Goal: Communication & Community: Answer question/provide support

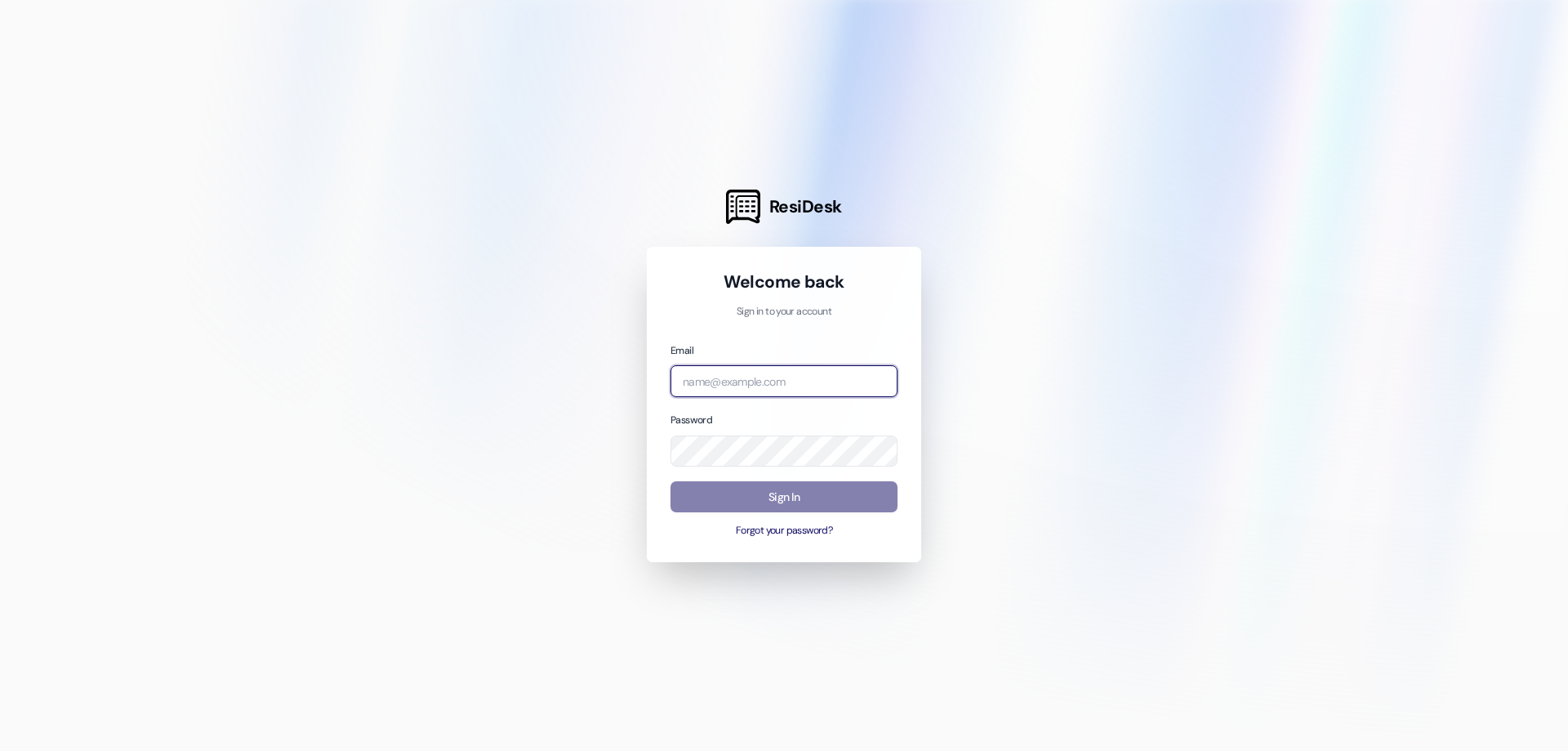
click at [726, 376] on input "email" at bounding box center [784, 381] width 227 height 32
type input "[PERSON_NAME][EMAIL_ADDRESS][DOMAIN_NAME]"
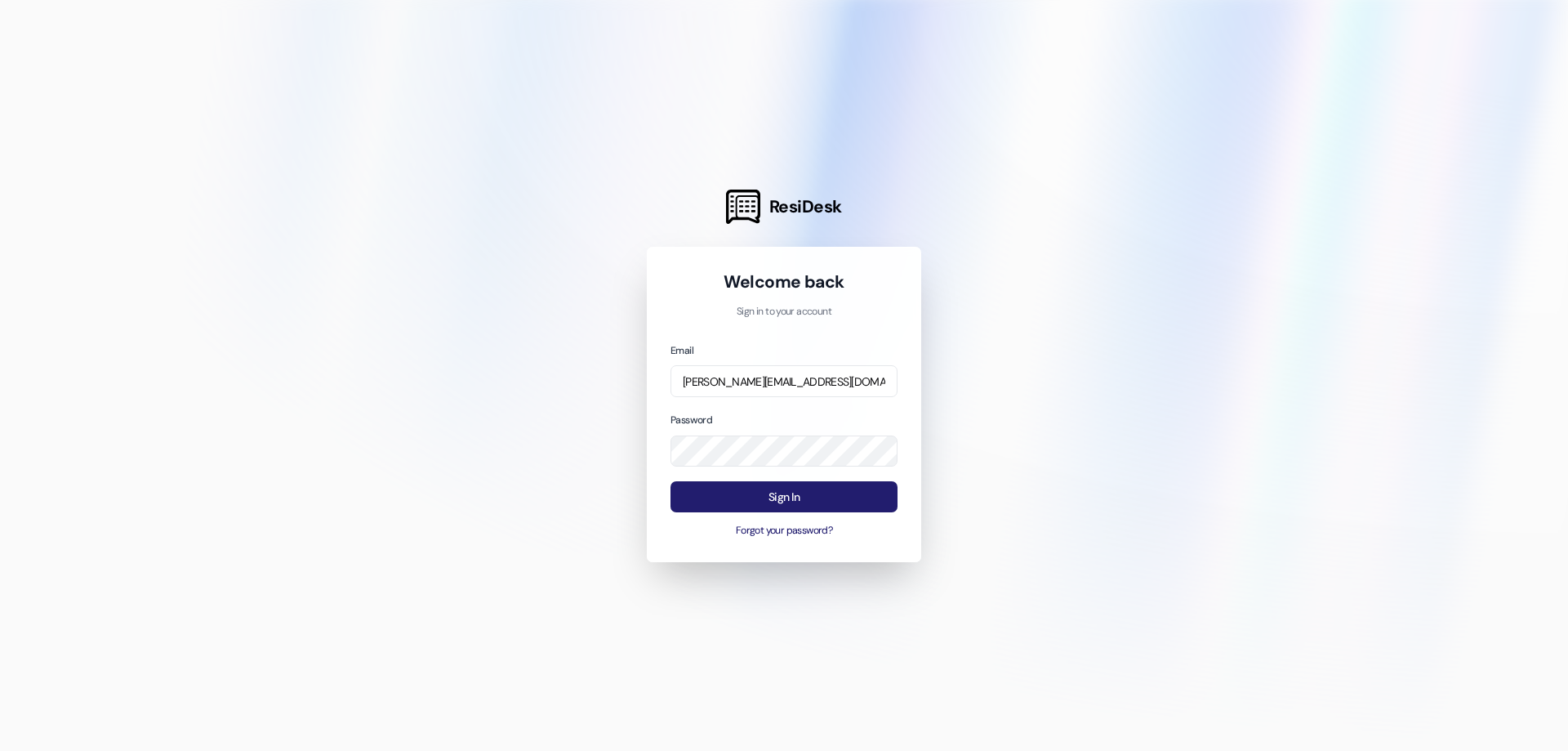
click at [777, 497] on button "Sign In" at bounding box center [784, 496] width 227 height 32
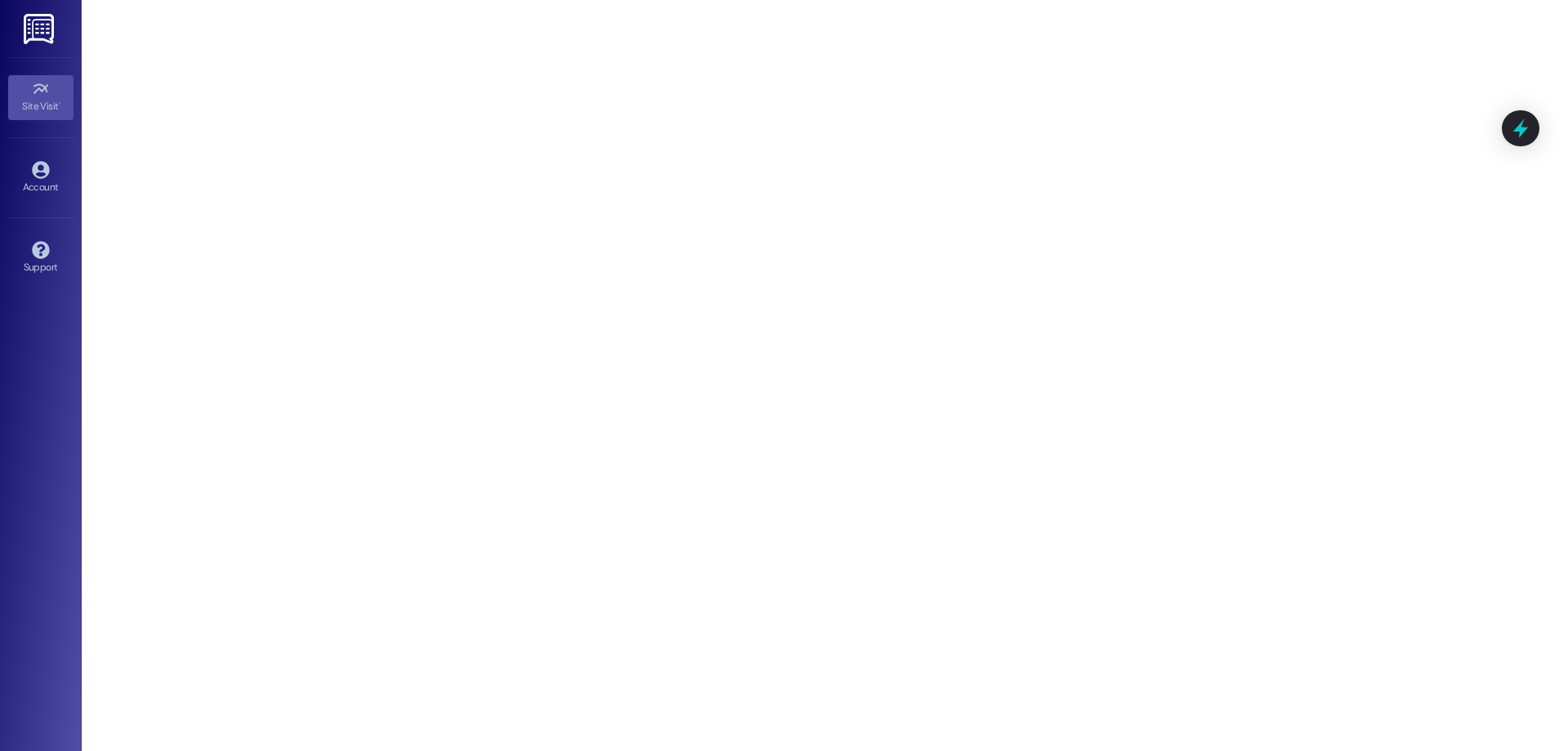
click at [35, 31] on img at bounding box center [40, 28] width 34 height 30
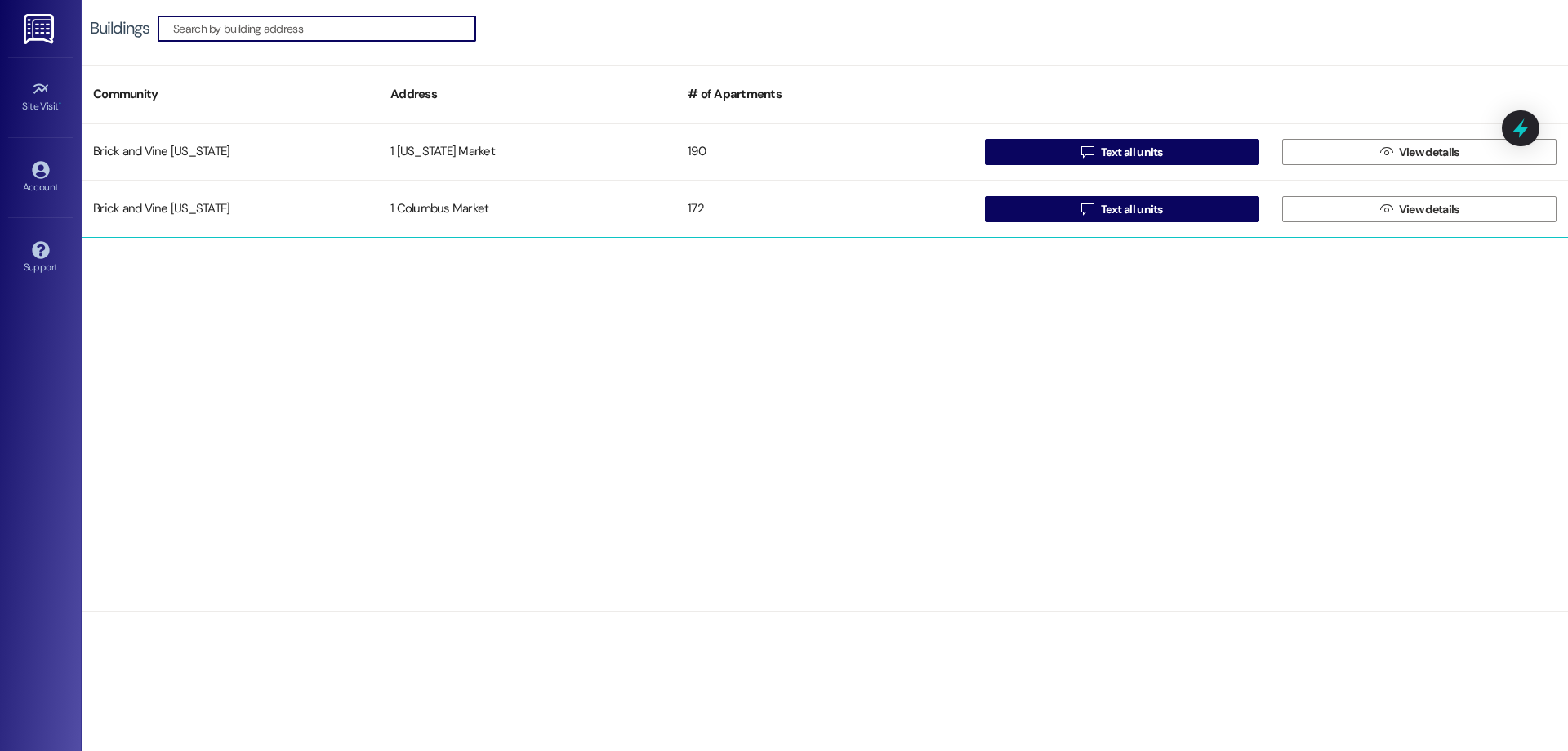
click at [330, 204] on div "Brick and Vine [US_STATE]" at bounding box center [230, 210] width 297 height 33
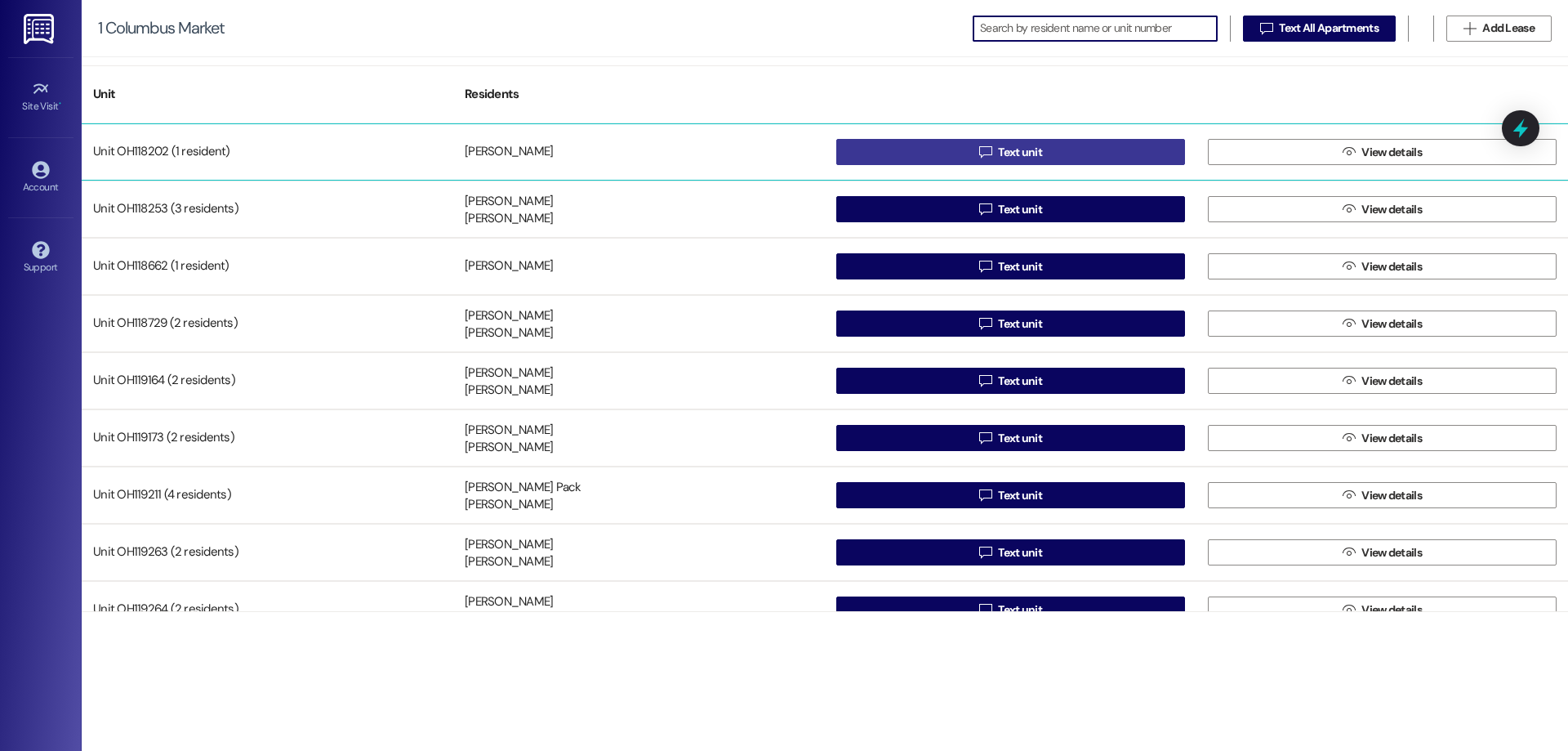
click at [990, 151] on span " Text unit" at bounding box center [1010, 151] width 70 height 24
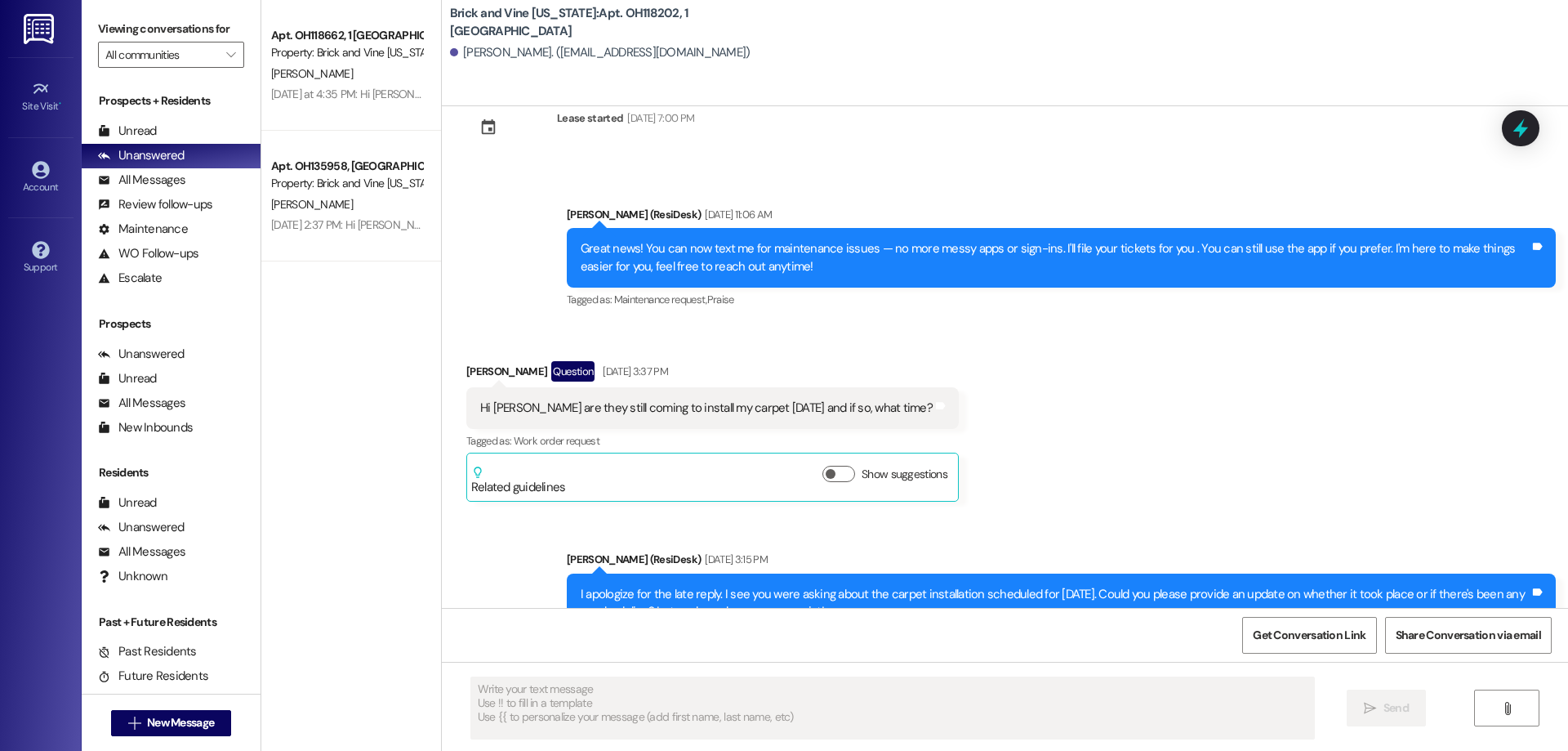
type textarea "Fetching suggested responses. Please feel free to read through the conversation…"
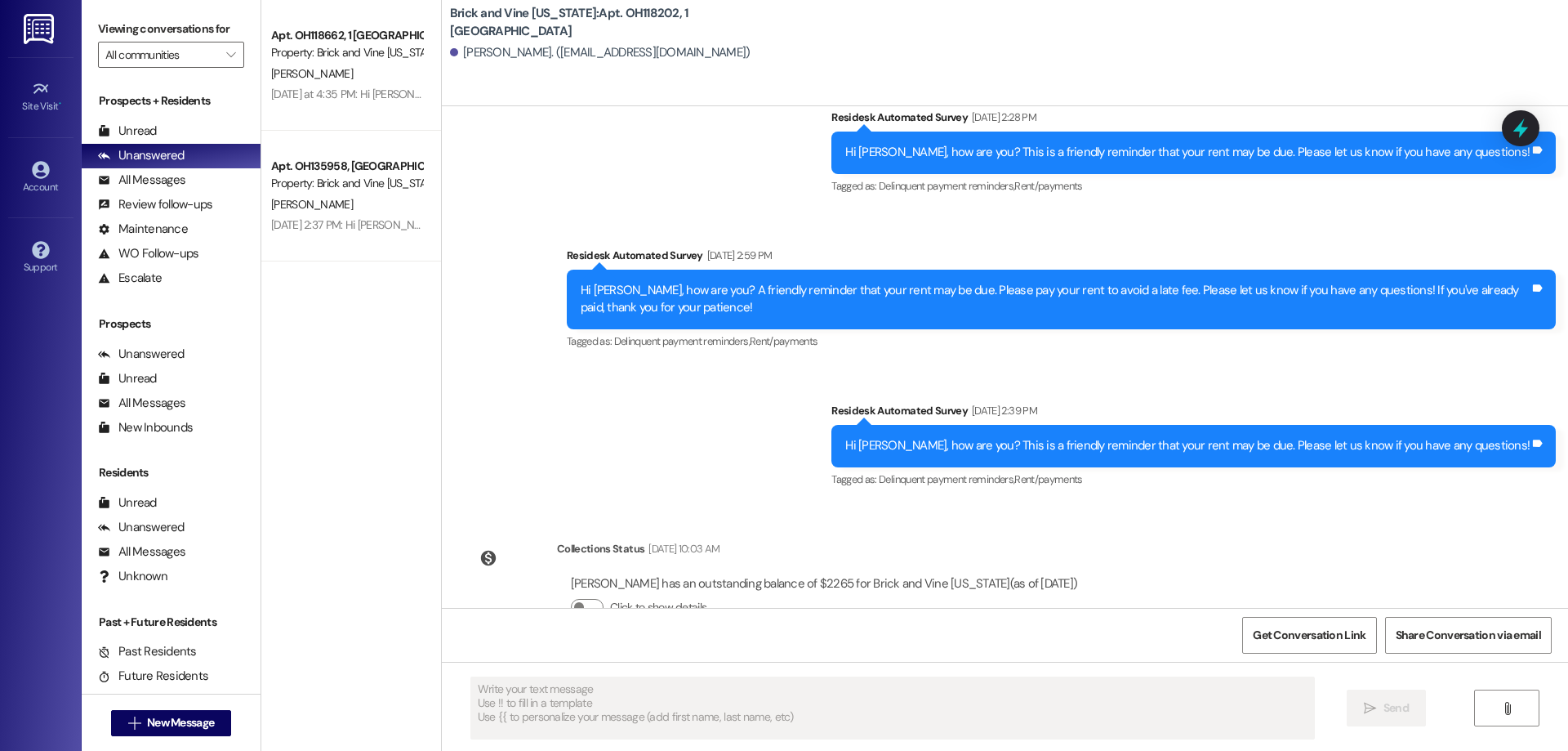
scroll to position [2999, 0]
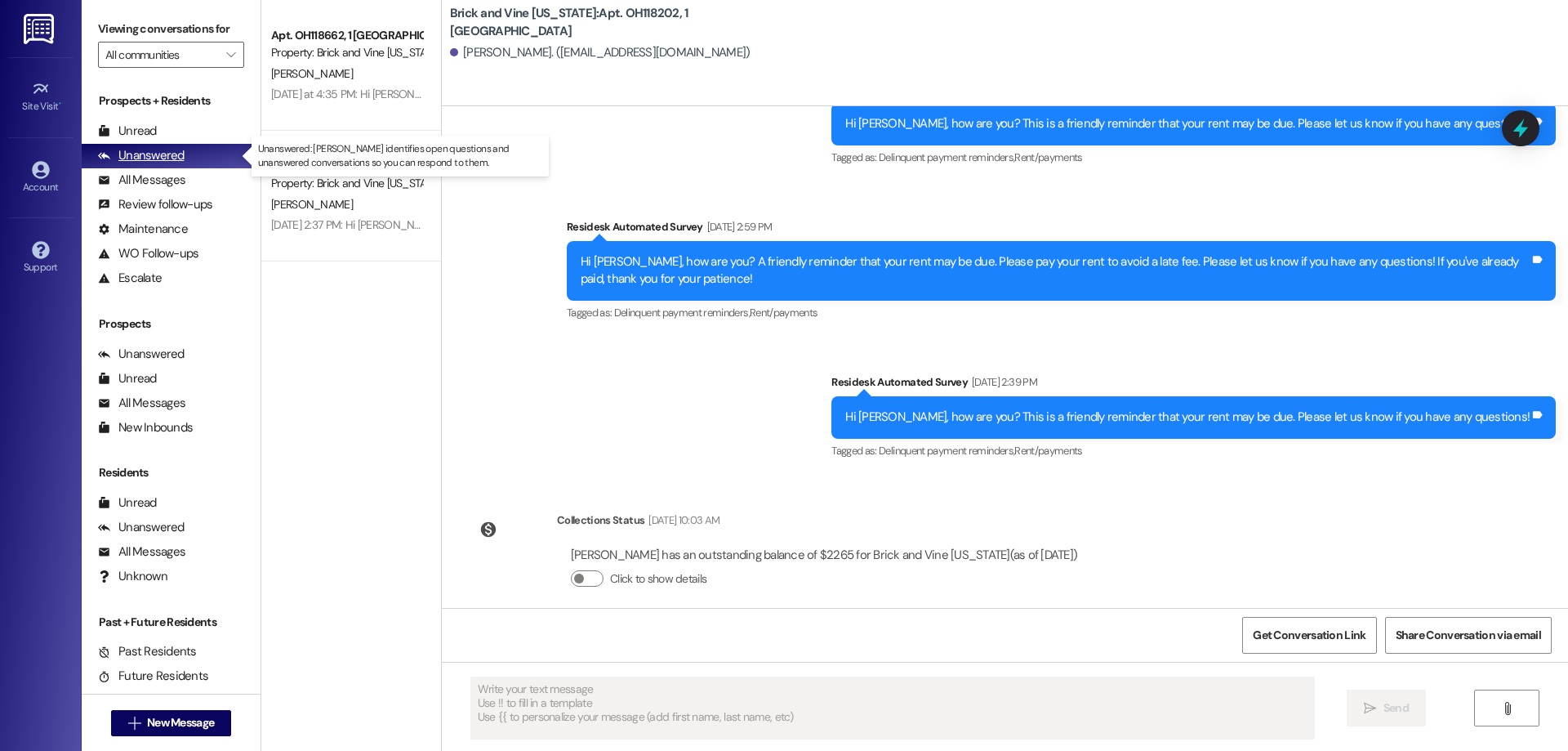
click at [133, 158] on div "Unanswered" at bounding box center [141, 155] width 86 height 17
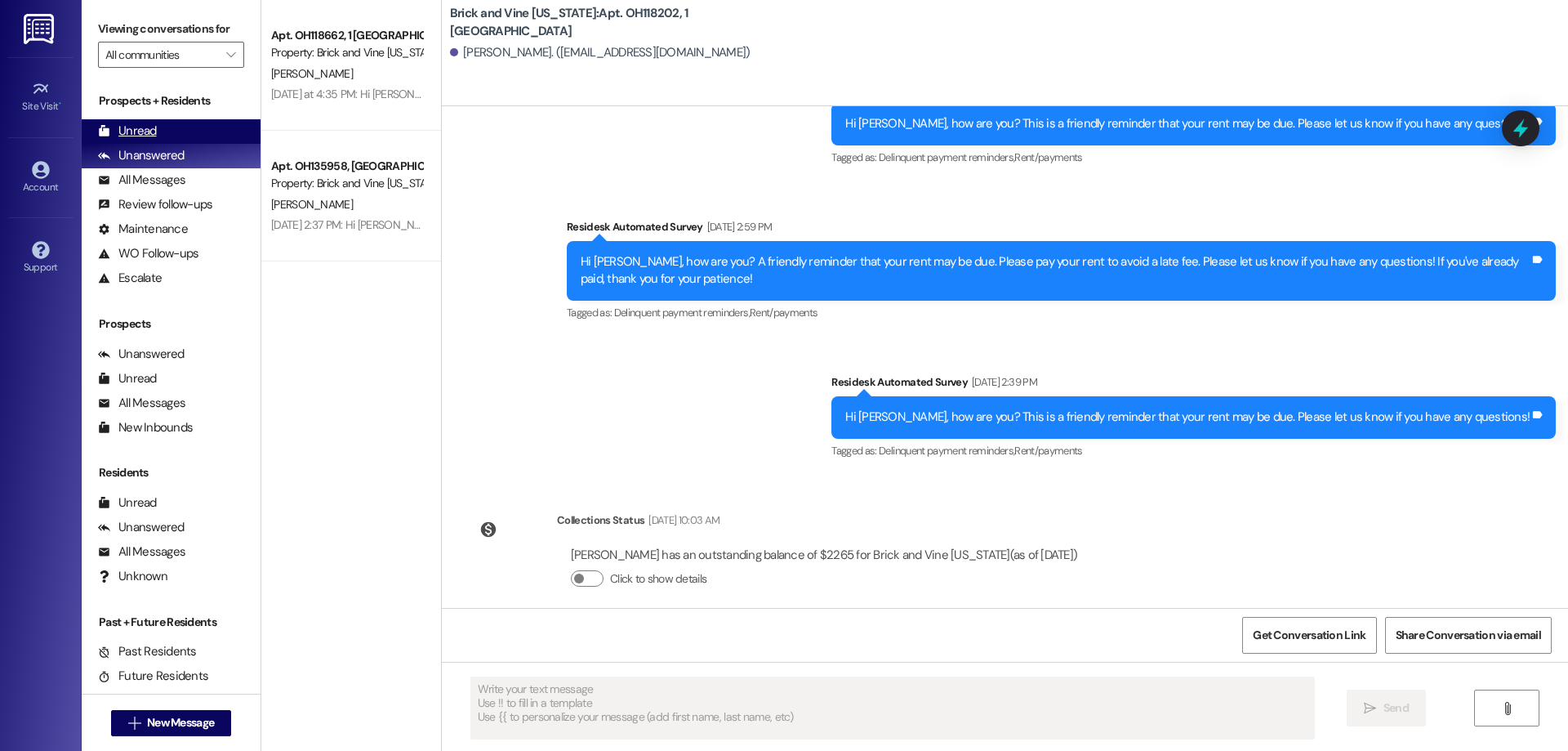
click at [139, 133] on div "Unread" at bounding box center [127, 131] width 59 height 17
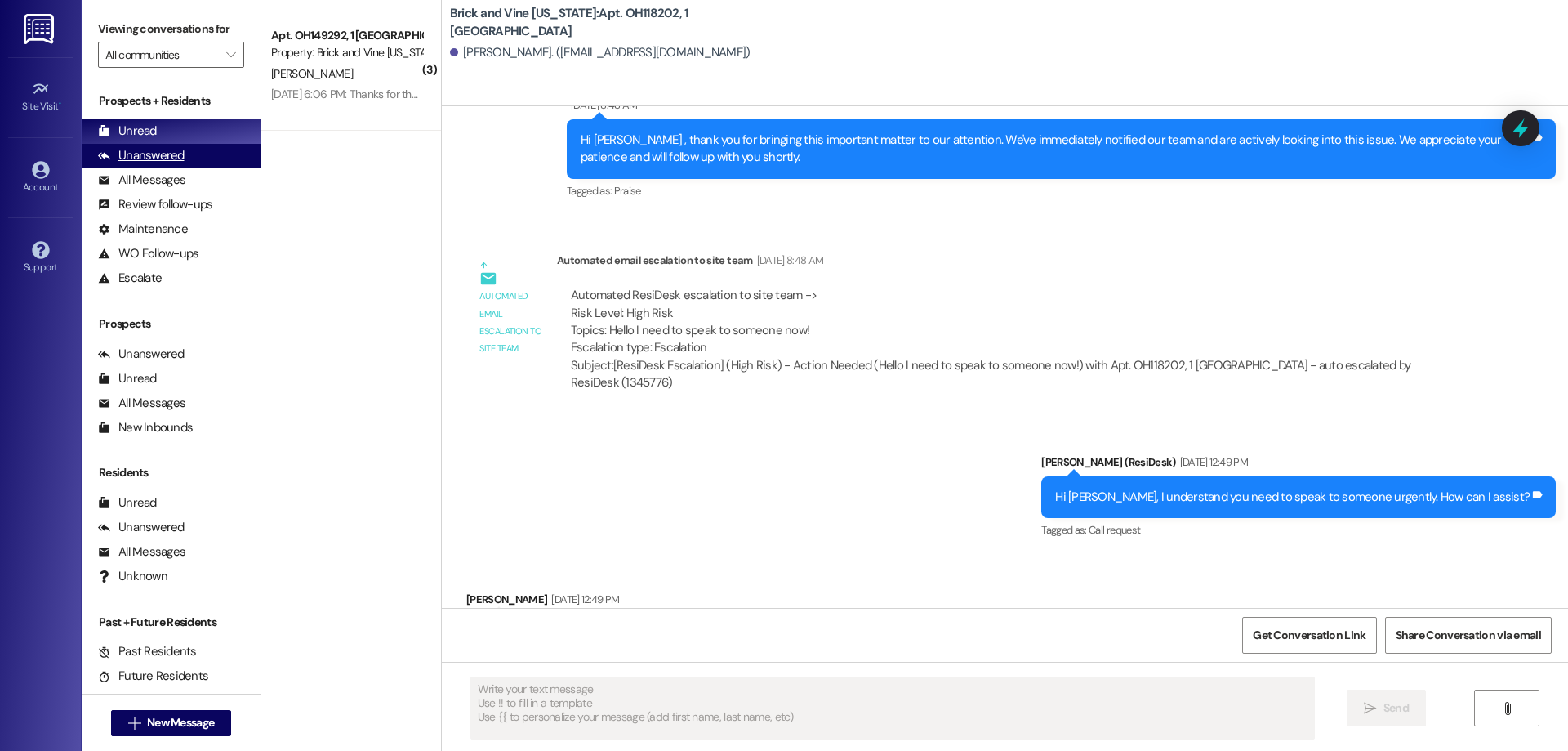
scroll to position [1792, 0]
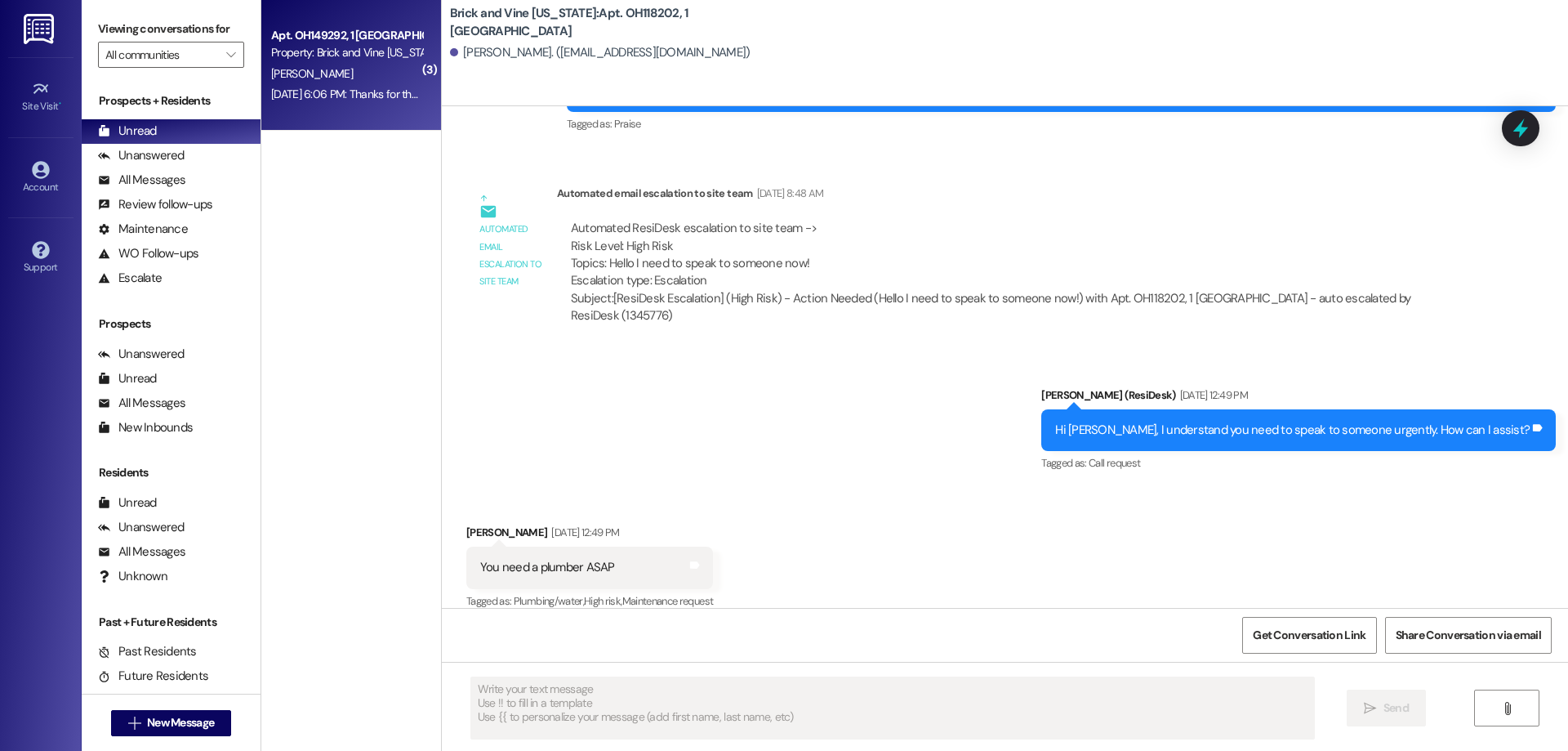
click at [297, 69] on span "[PERSON_NAME]" at bounding box center [312, 73] width 82 height 15
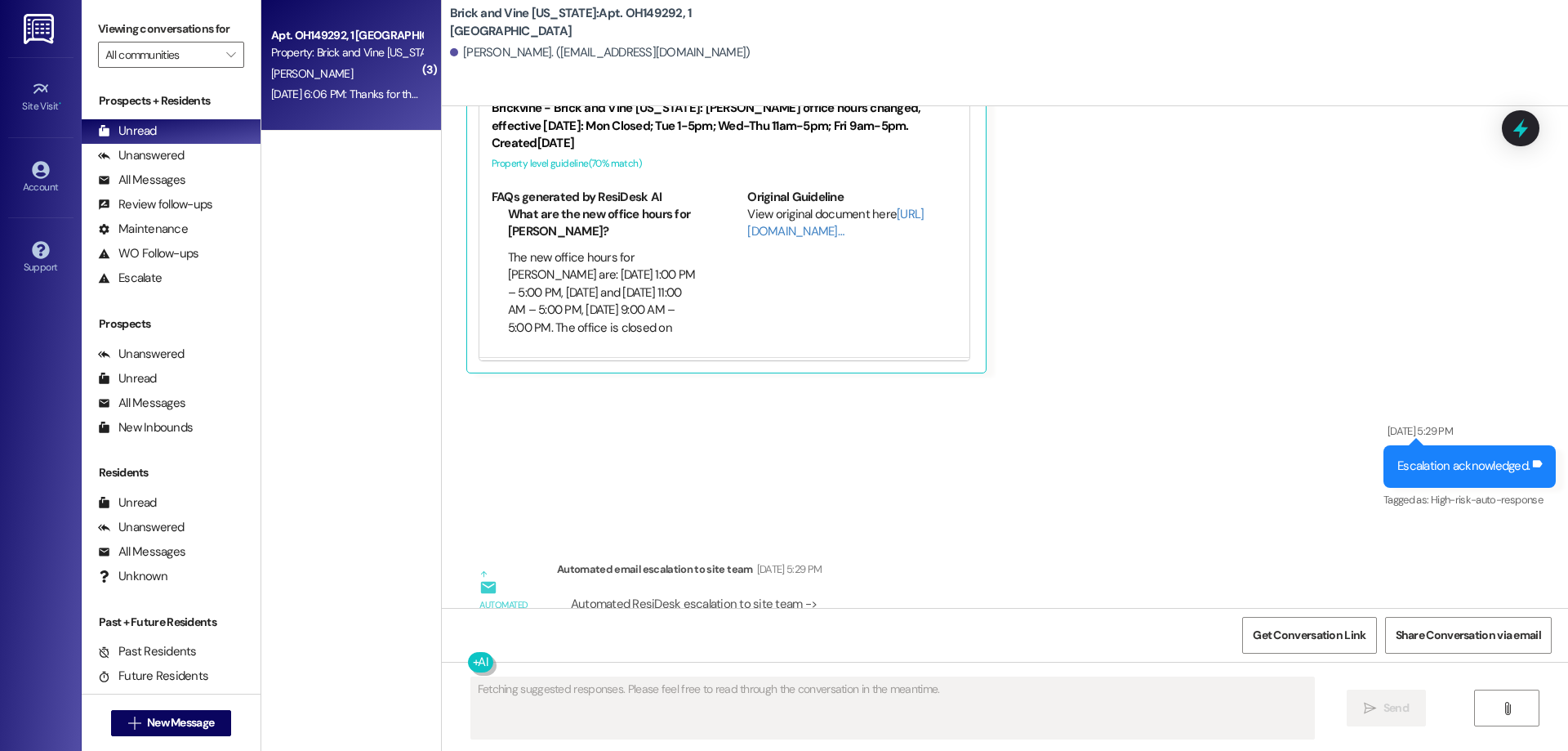
scroll to position [23266, 0]
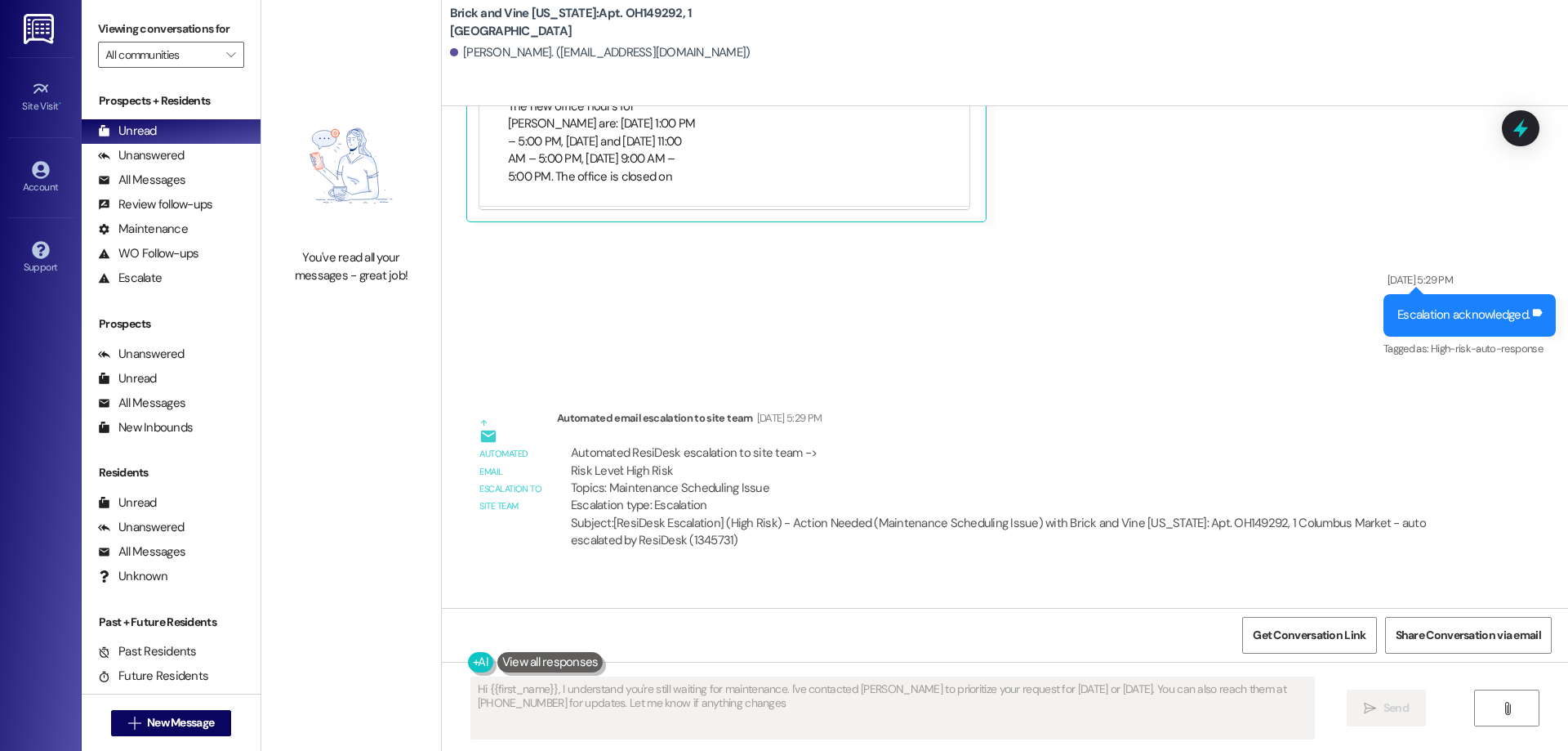
type textarea "Hi {{first_name}}, I understand you're still waiting for maintenance. I've cont…"
click at [548, 653] on button at bounding box center [550, 662] width 106 height 21
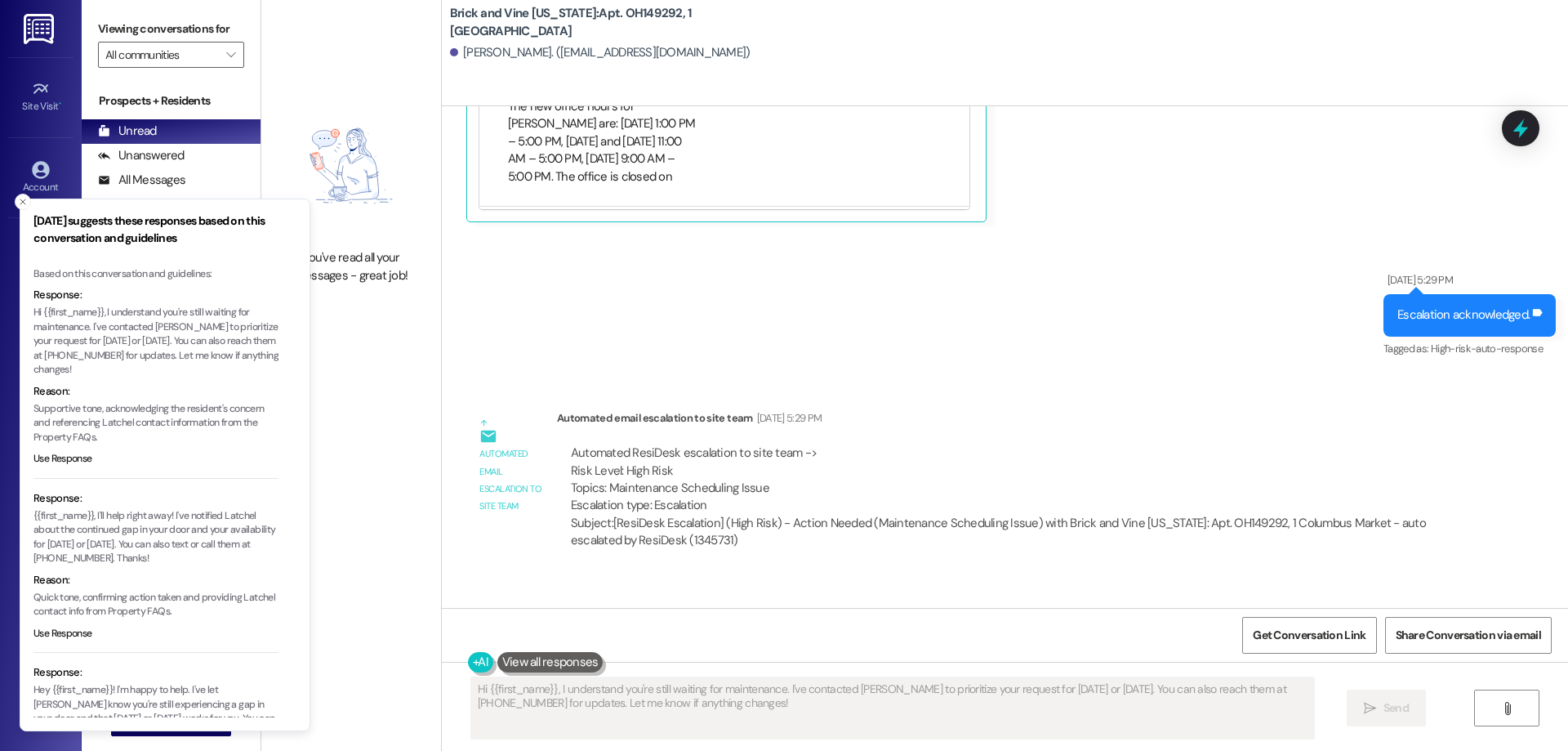
click at [406, 308] on div "You've read all your messages - great job!" at bounding box center [351, 188] width 180 height 376
click at [21, 200] on line "Close toast" at bounding box center [23, 201] width 5 height 5
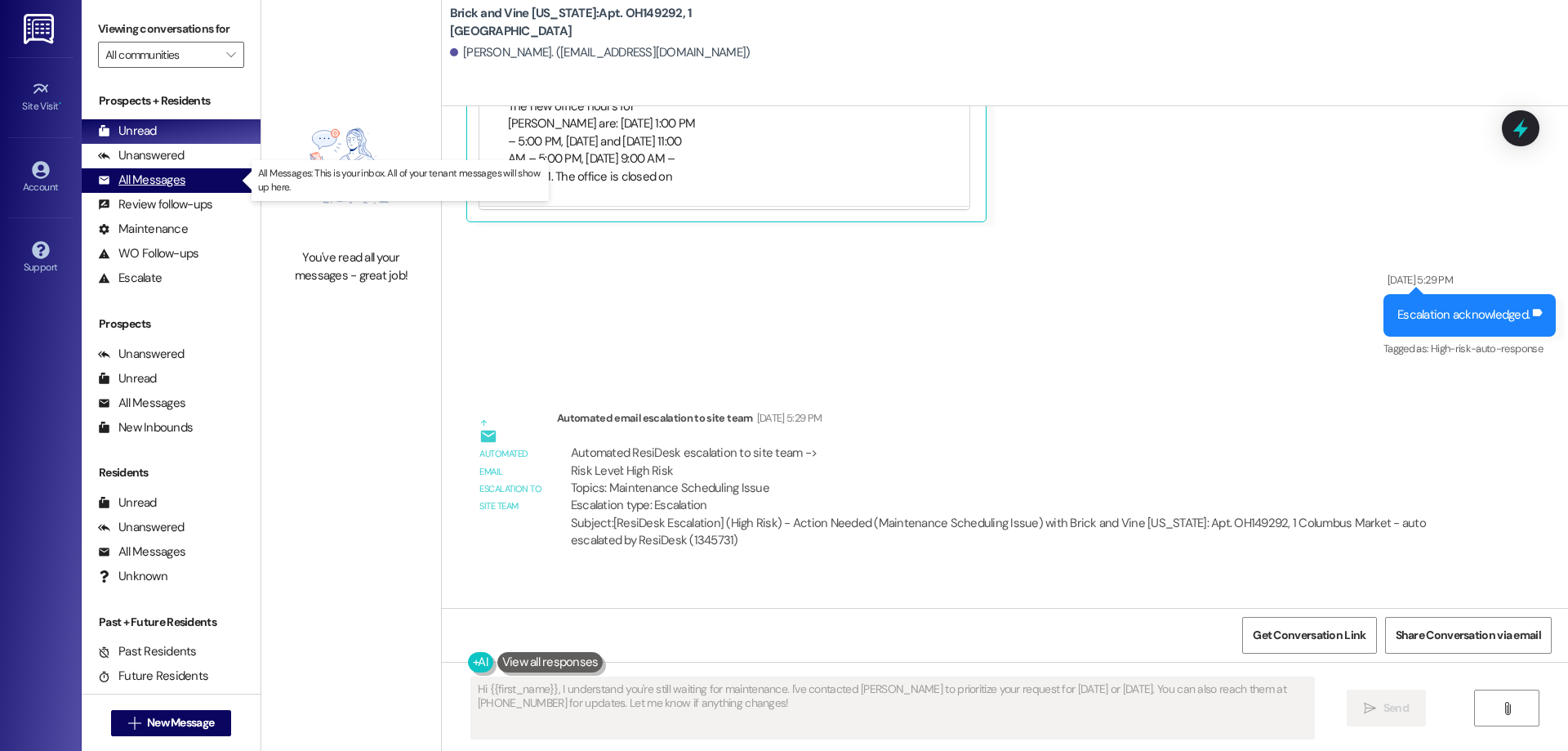
click at [154, 185] on div "All Messages" at bounding box center [141, 180] width 87 height 17
